Goal: Task Accomplishment & Management: Manage account settings

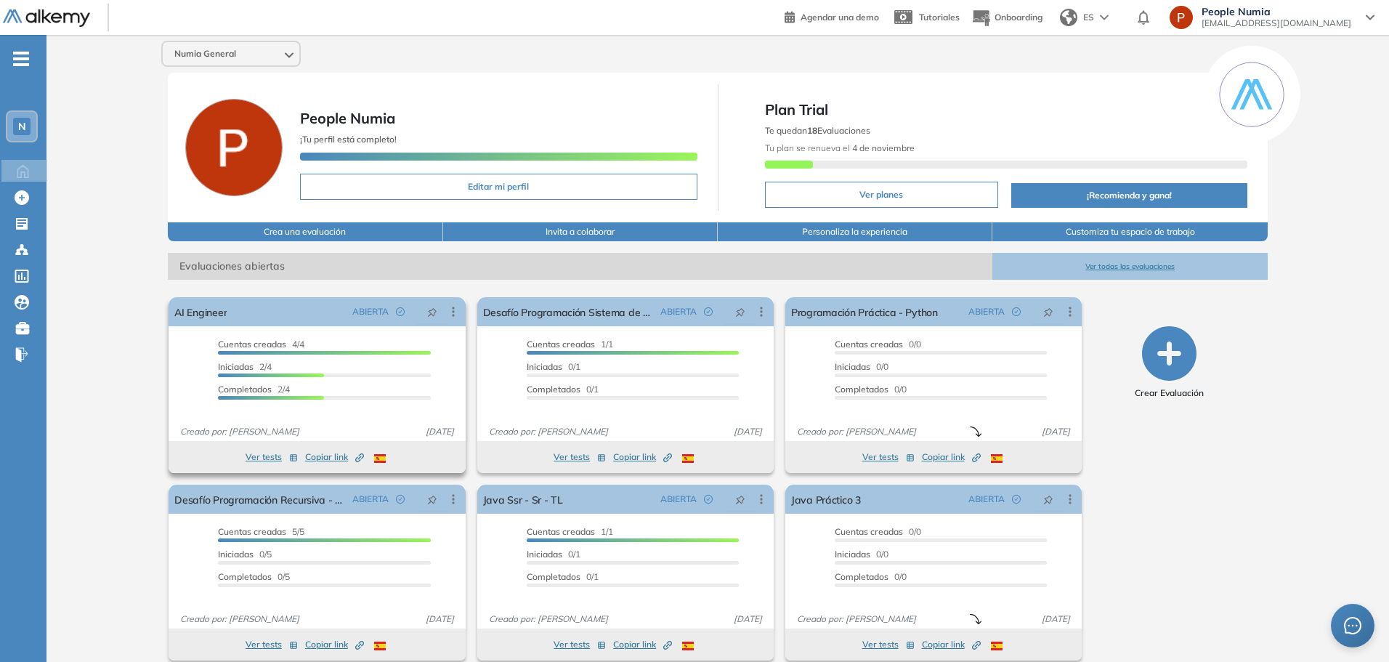
click at [352, 402] on div "Cuentas creadas 4/4 Prefiltrados 0/4 Iniciadas 2/4 Completados 2/4" at bounding box center [324, 372] width 212 height 68
click at [267, 460] on button "Ver tests" at bounding box center [272, 456] width 52 height 17
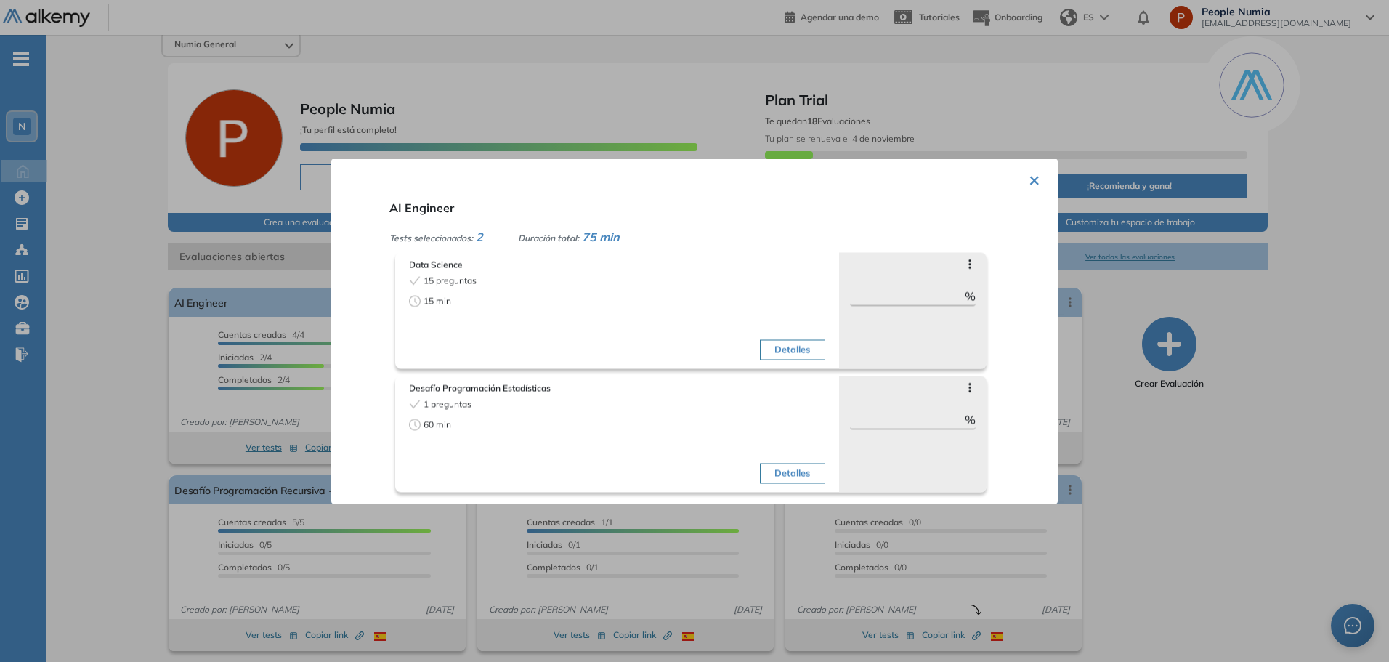
scroll to position [16, 0]
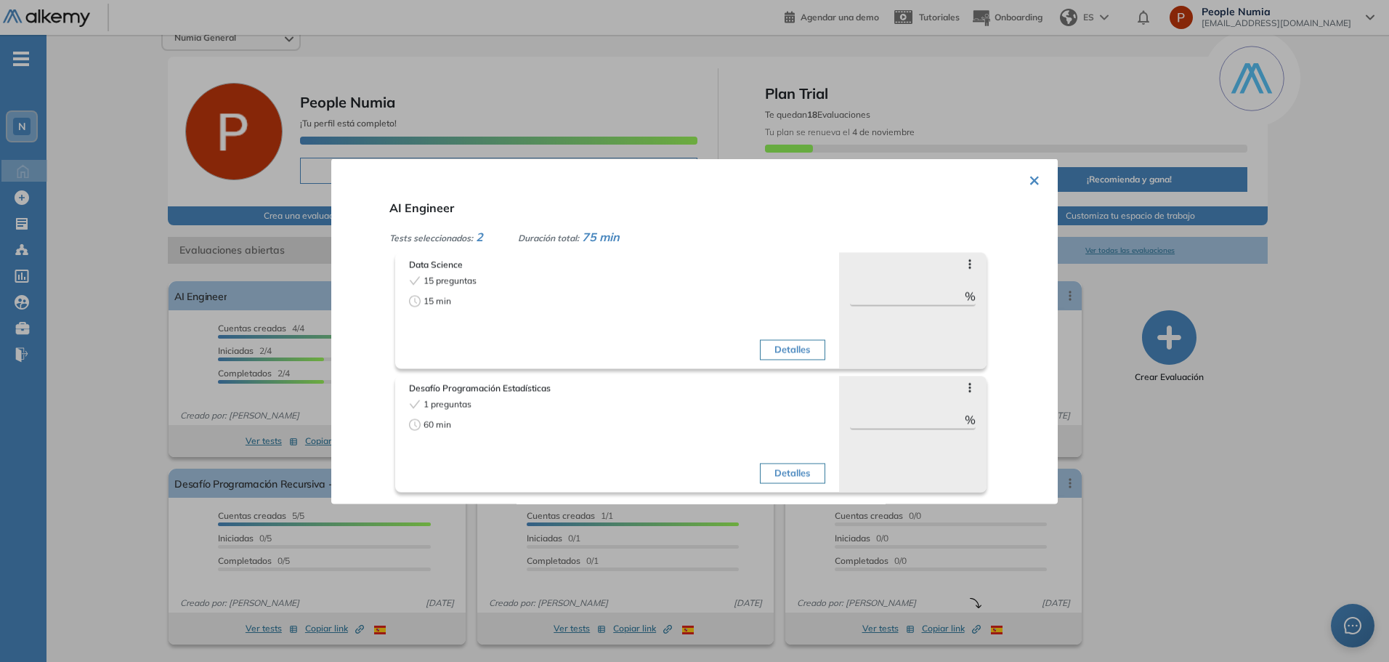
drag, startPoint x: 1034, startPoint y: 178, endPoint x: 971, endPoint y: 216, distance: 73.4
click at [1029, 181] on button "×" at bounding box center [1035, 178] width 12 height 28
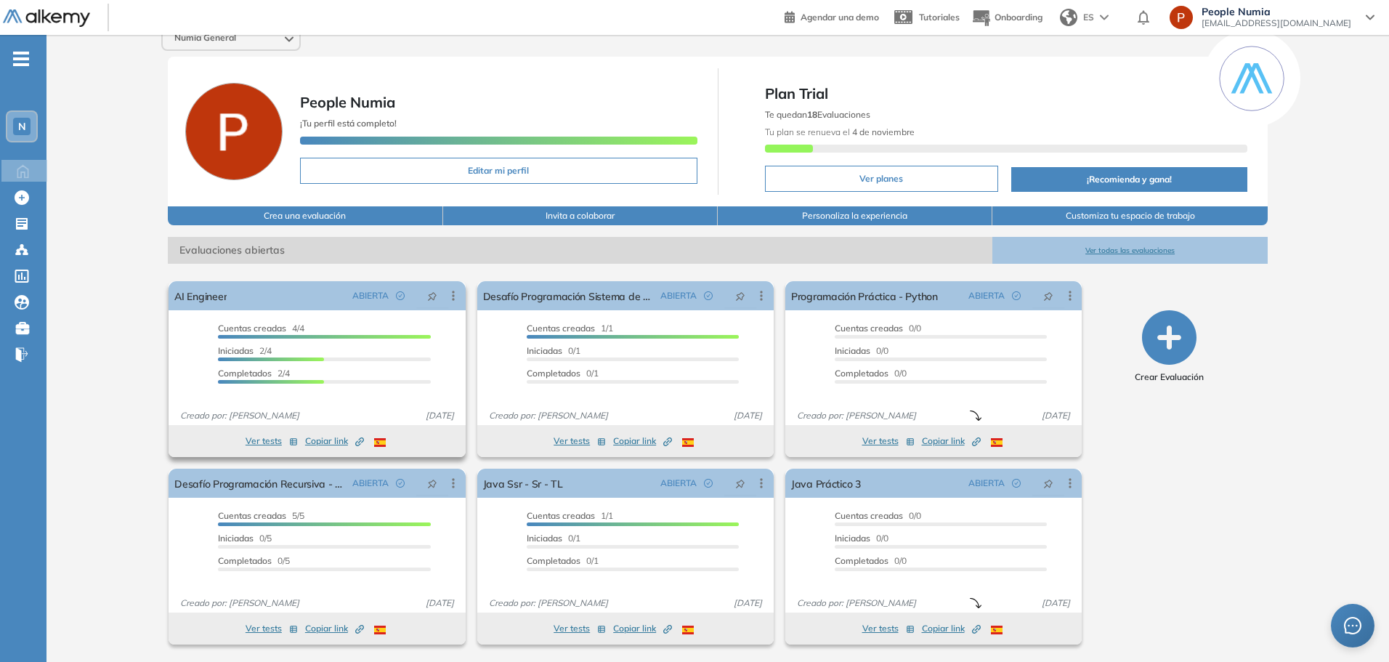
click at [320, 315] on div "AI Engineer ABIERTA Editar Los siguientes tests ya no están disponibles o tiene…" at bounding box center [317, 353] width 296 height 144
click at [450, 296] on icon at bounding box center [453, 295] width 15 height 15
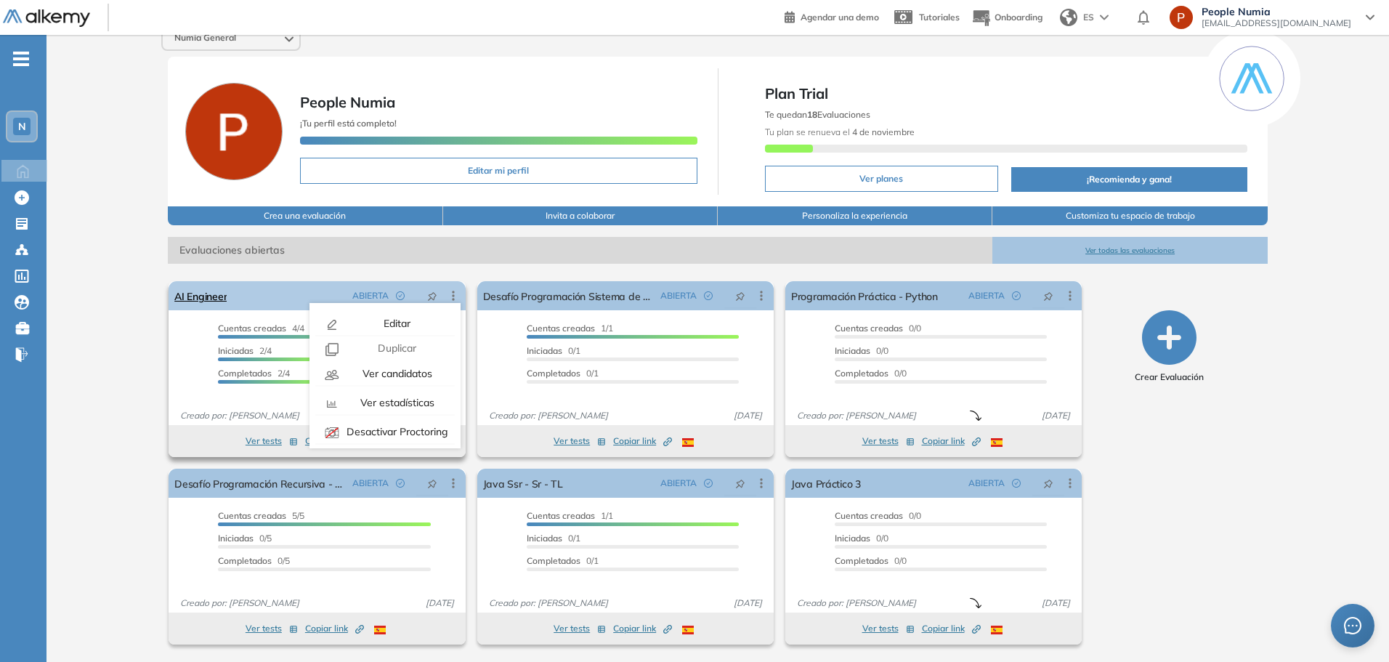
drag, startPoint x: 417, startPoint y: 375, endPoint x: 407, endPoint y: 386, distance: 14.4
click at [417, 376] on span "Ver candidatos" at bounding box center [396, 373] width 73 height 13
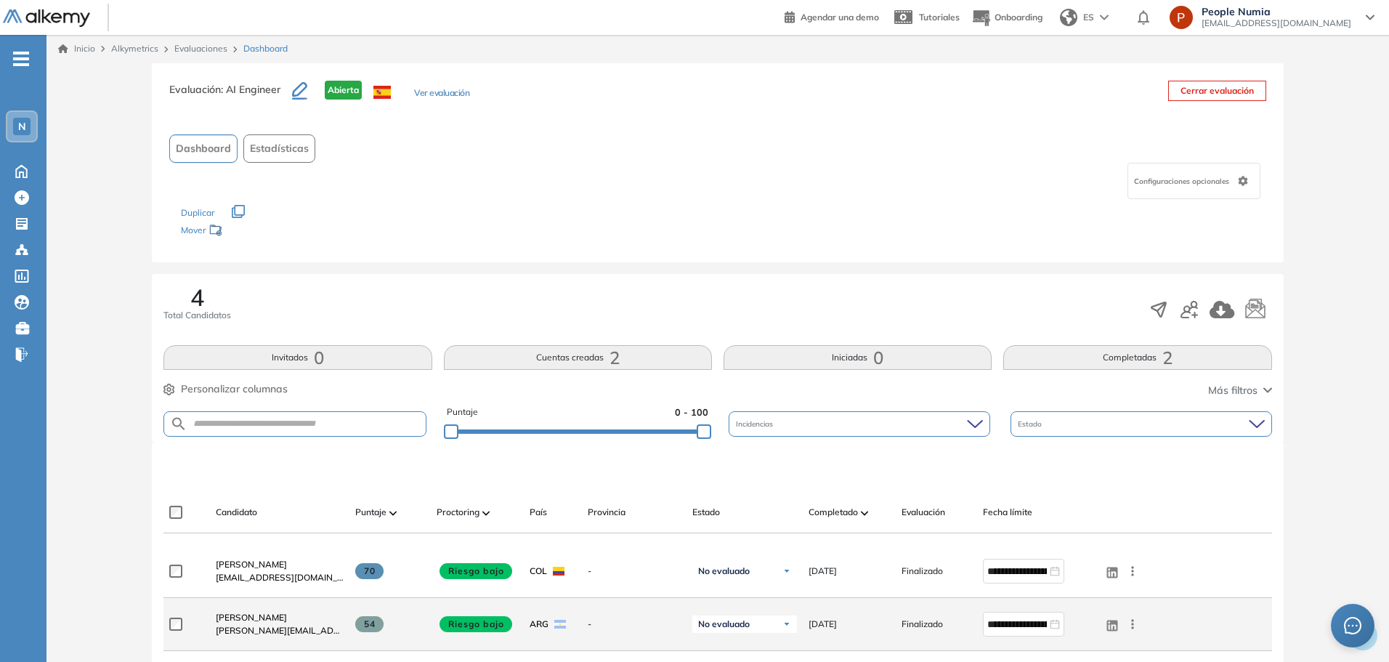
scroll to position [291, 0]
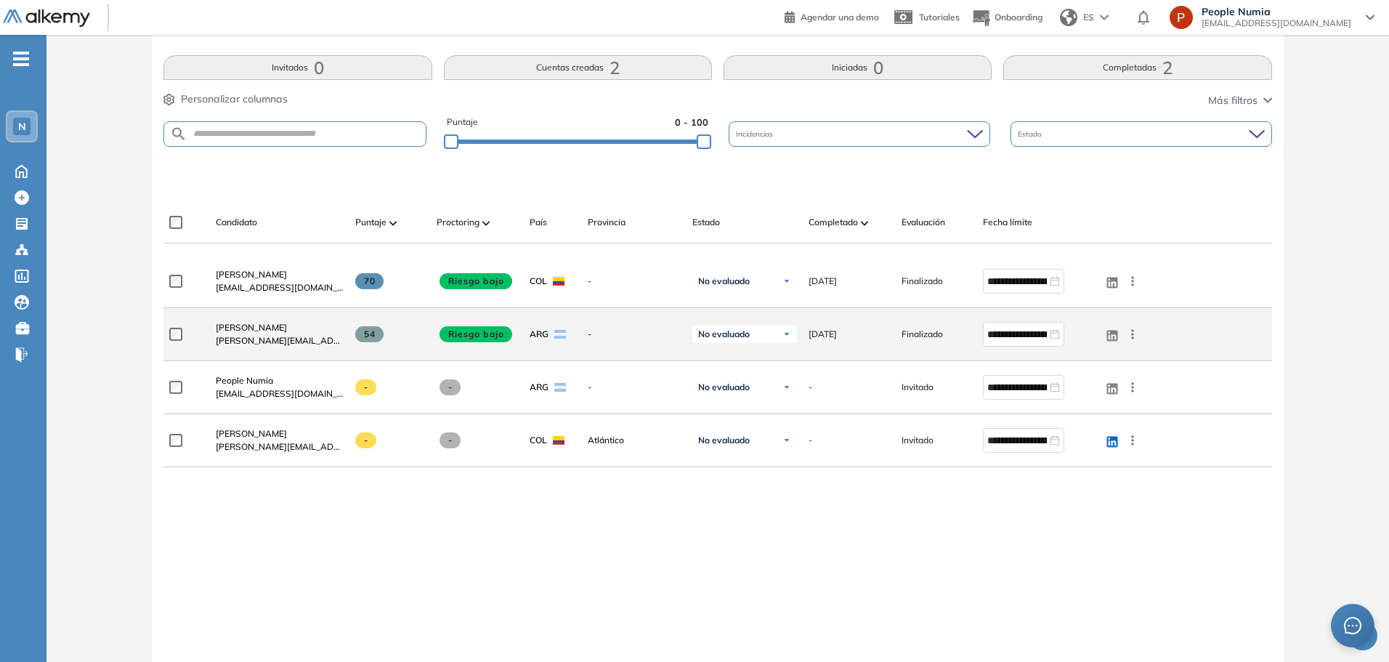
click at [211, 326] on div "Sebastian Manassero sebastian.manassero@naranjax.com" at bounding box center [273, 333] width 139 height 49
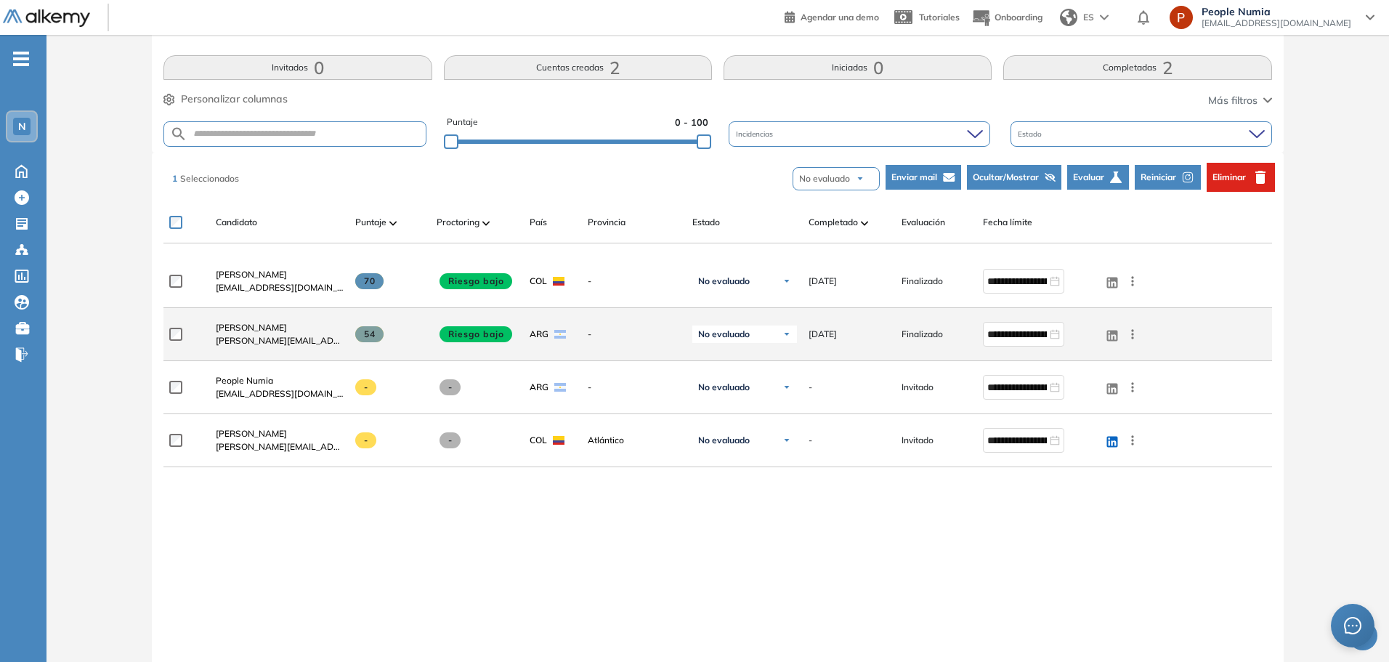
click at [1135, 333] on icon at bounding box center [1132, 334] width 15 height 15
click at [1083, 365] on span "Ver perfil" at bounding box center [1080, 361] width 45 height 13
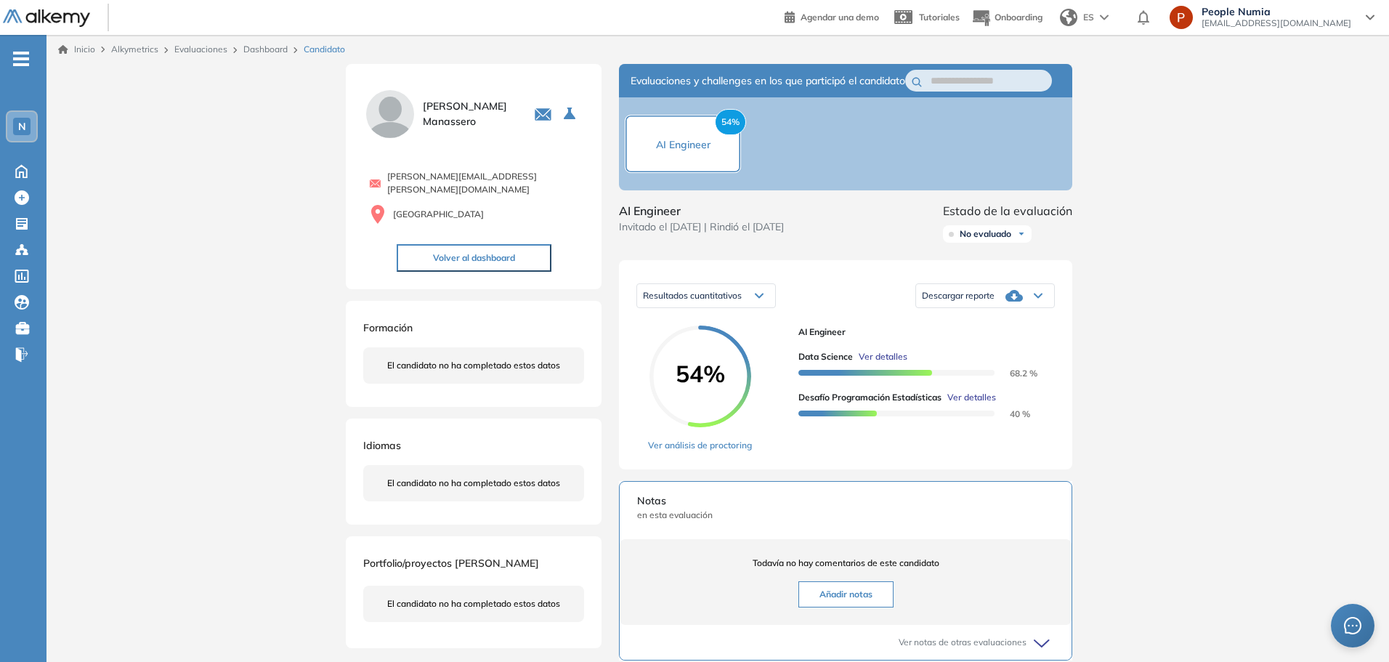
click at [994, 301] on span "Descargar reporte" at bounding box center [958, 296] width 73 height 12
click at [960, 362] on li "Descargar informe resumido" at bounding box center [976, 355] width 108 height 15
